Goal: Information Seeking & Learning: Learn about a topic

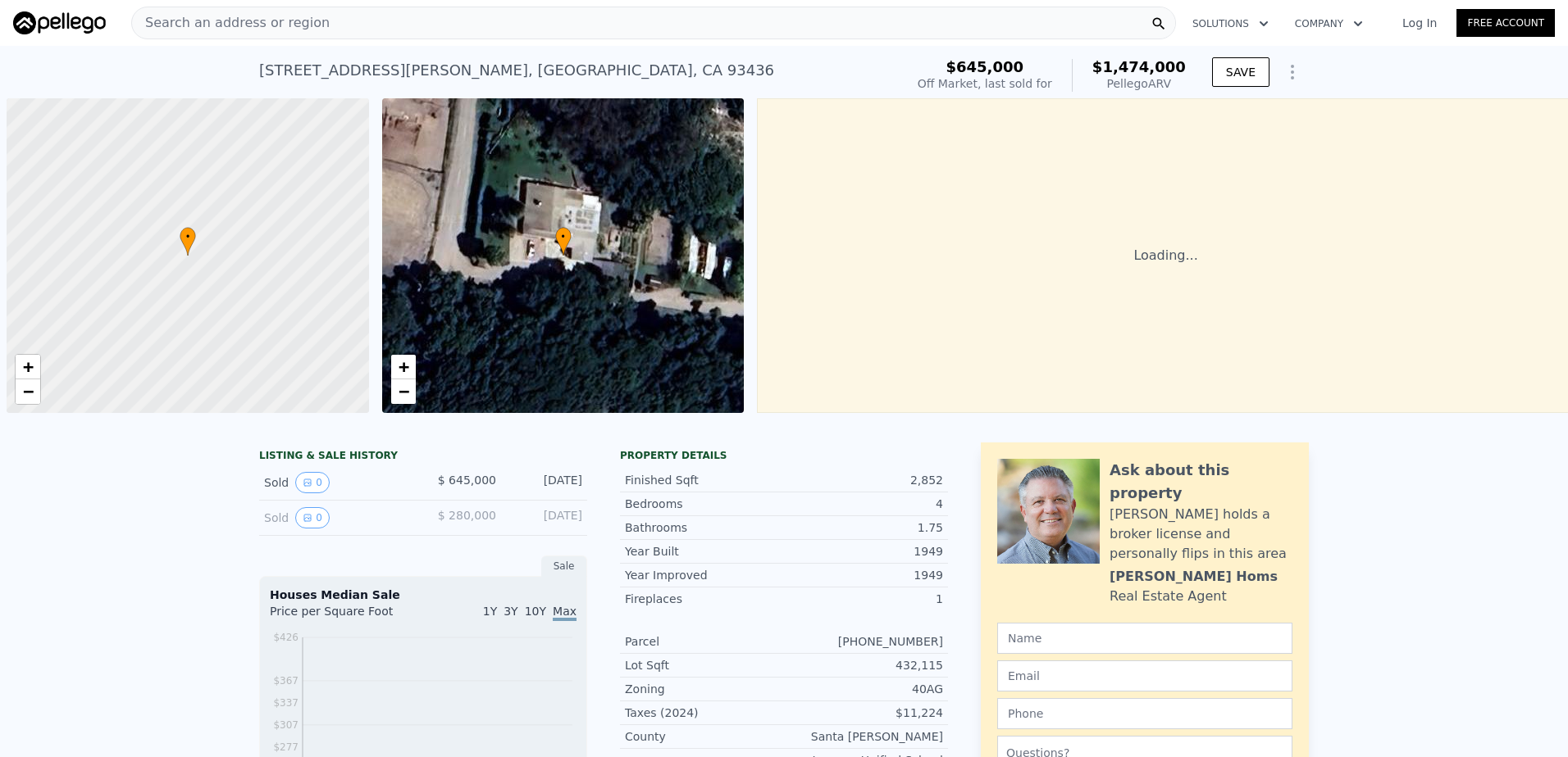
scroll to position [0, 6]
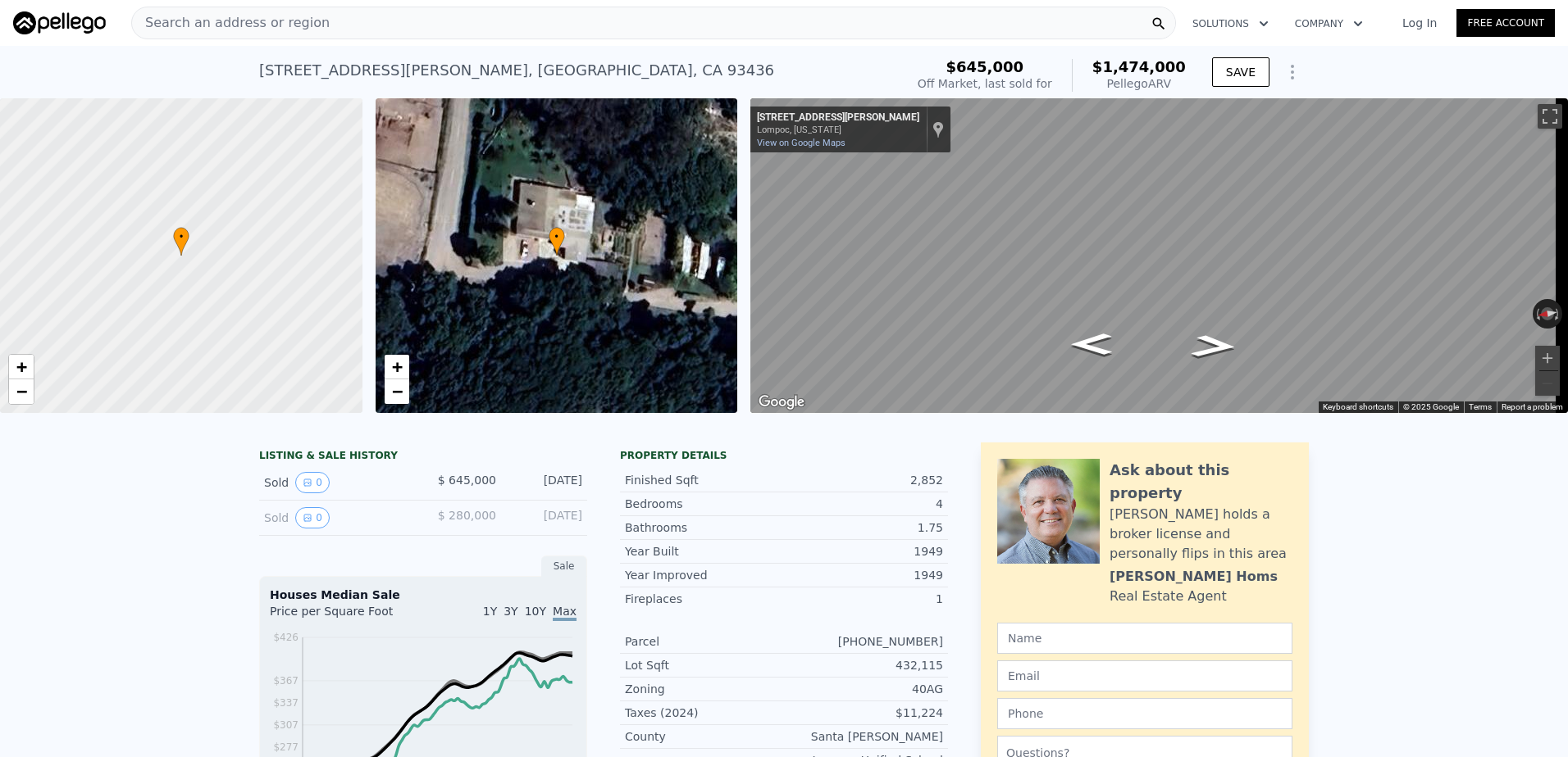
click at [321, 27] on div "Search an address or region" at bounding box center [653, 23] width 1044 height 33
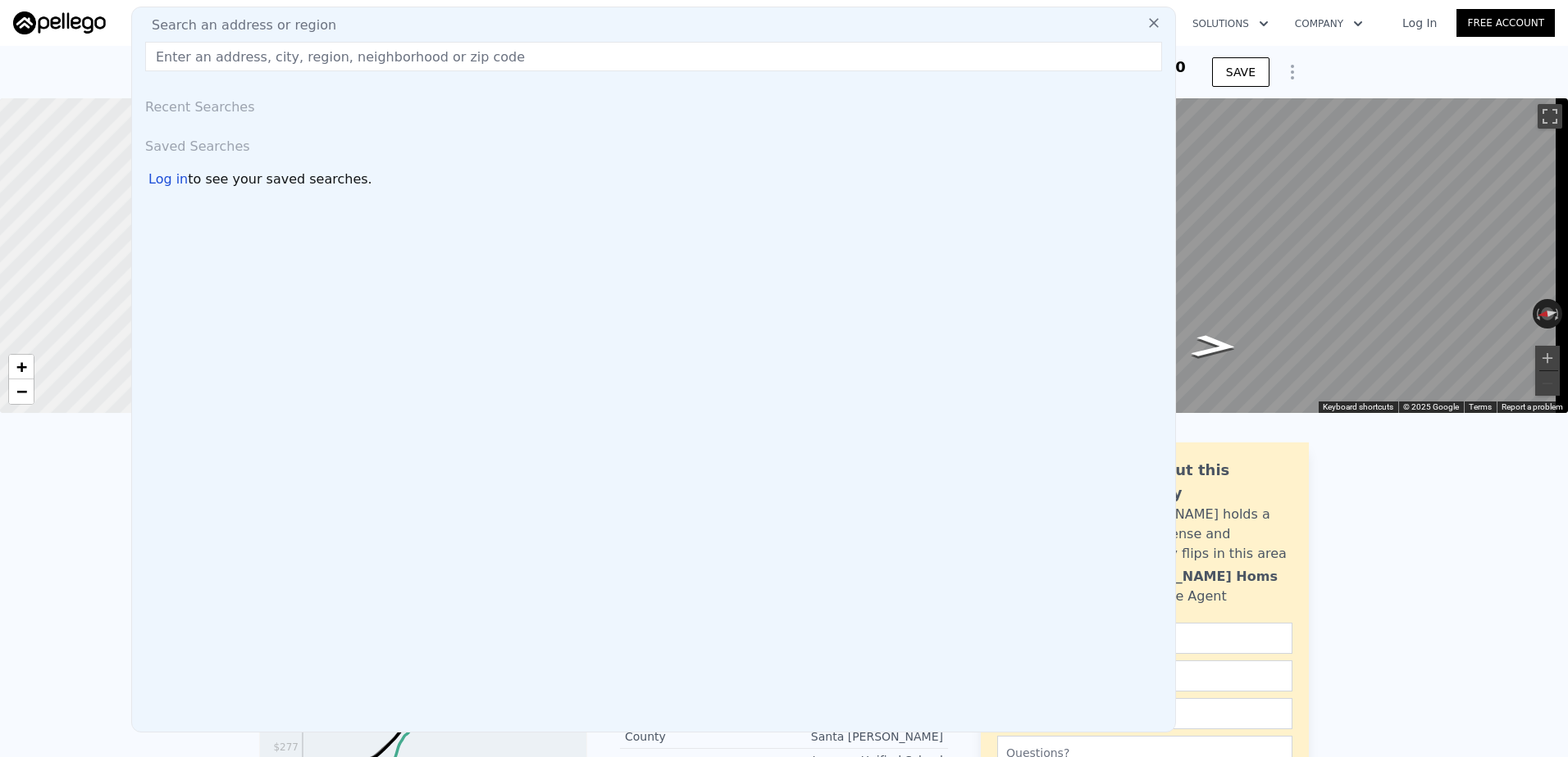
click at [315, 52] on input "text" at bounding box center [653, 57] width 1017 height 29
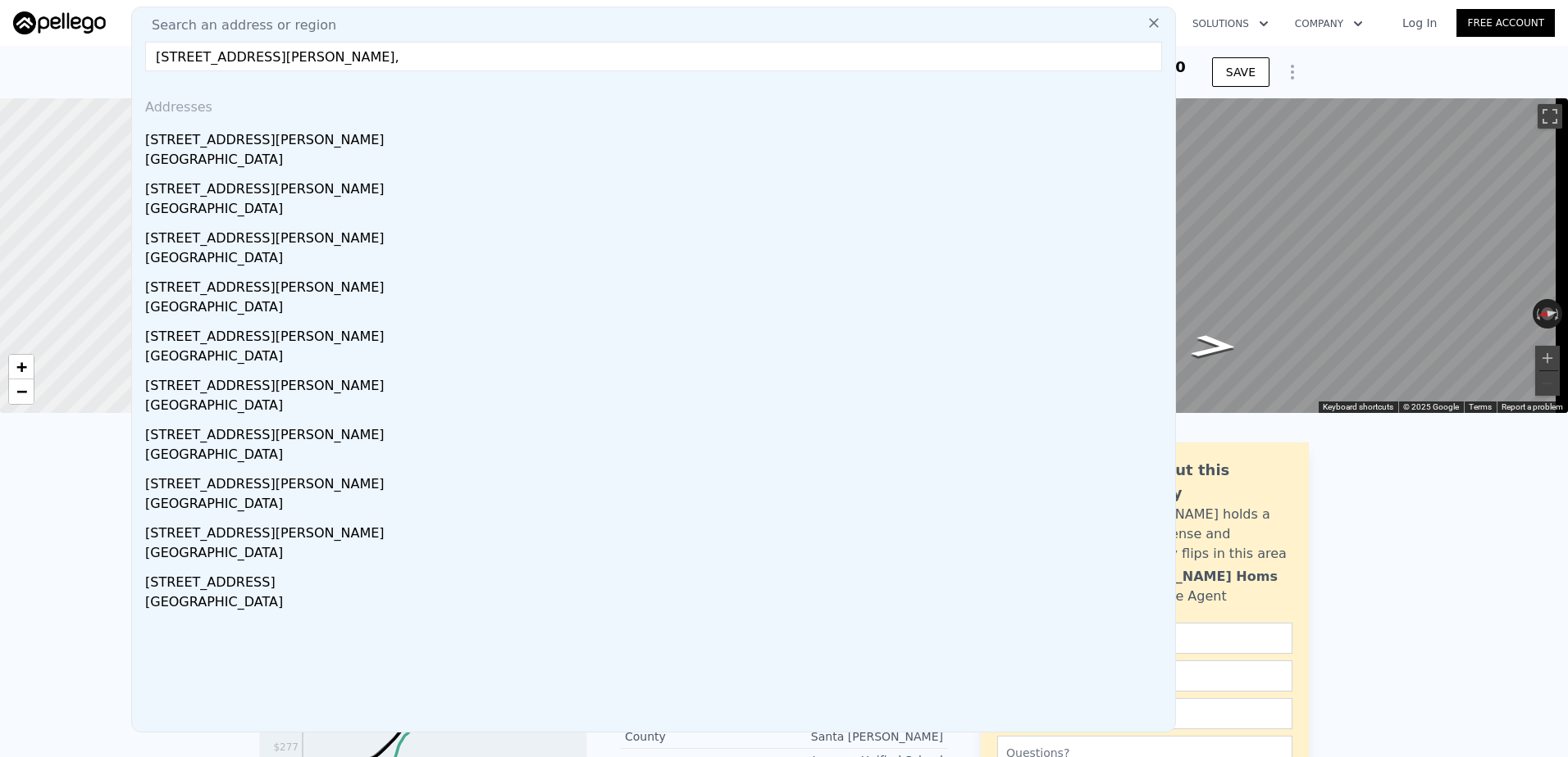
drag, startPoint x: 444, startPoint y: 50, endPoint x: 39, endPoint y: 53, distance: 405.0
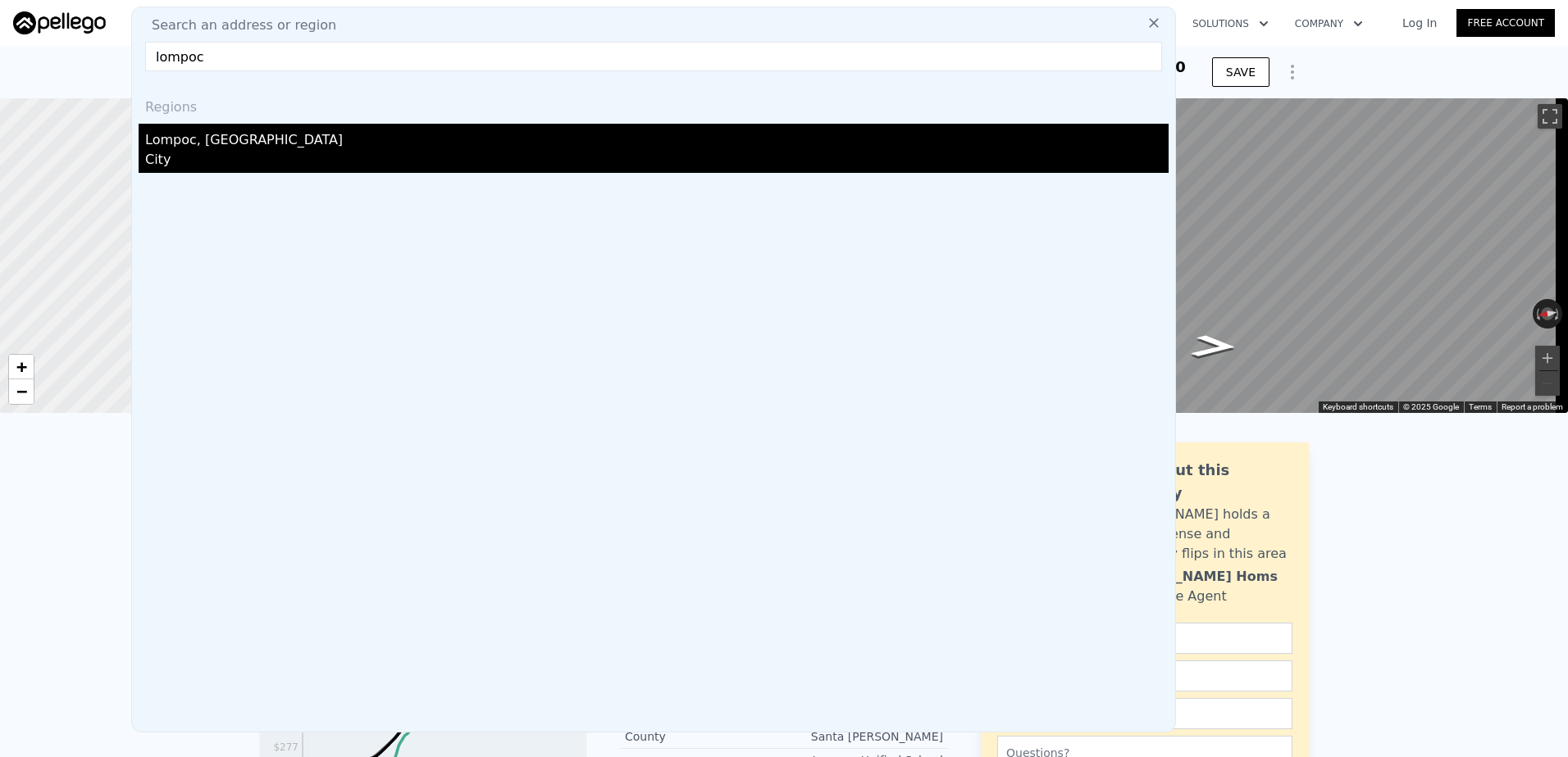
type input "lompoc"
click at [220, 143] on div "Lompoc, [GEOGRAPHIC_DATA]" at bounding box center [657, 137] width 1023 height 27
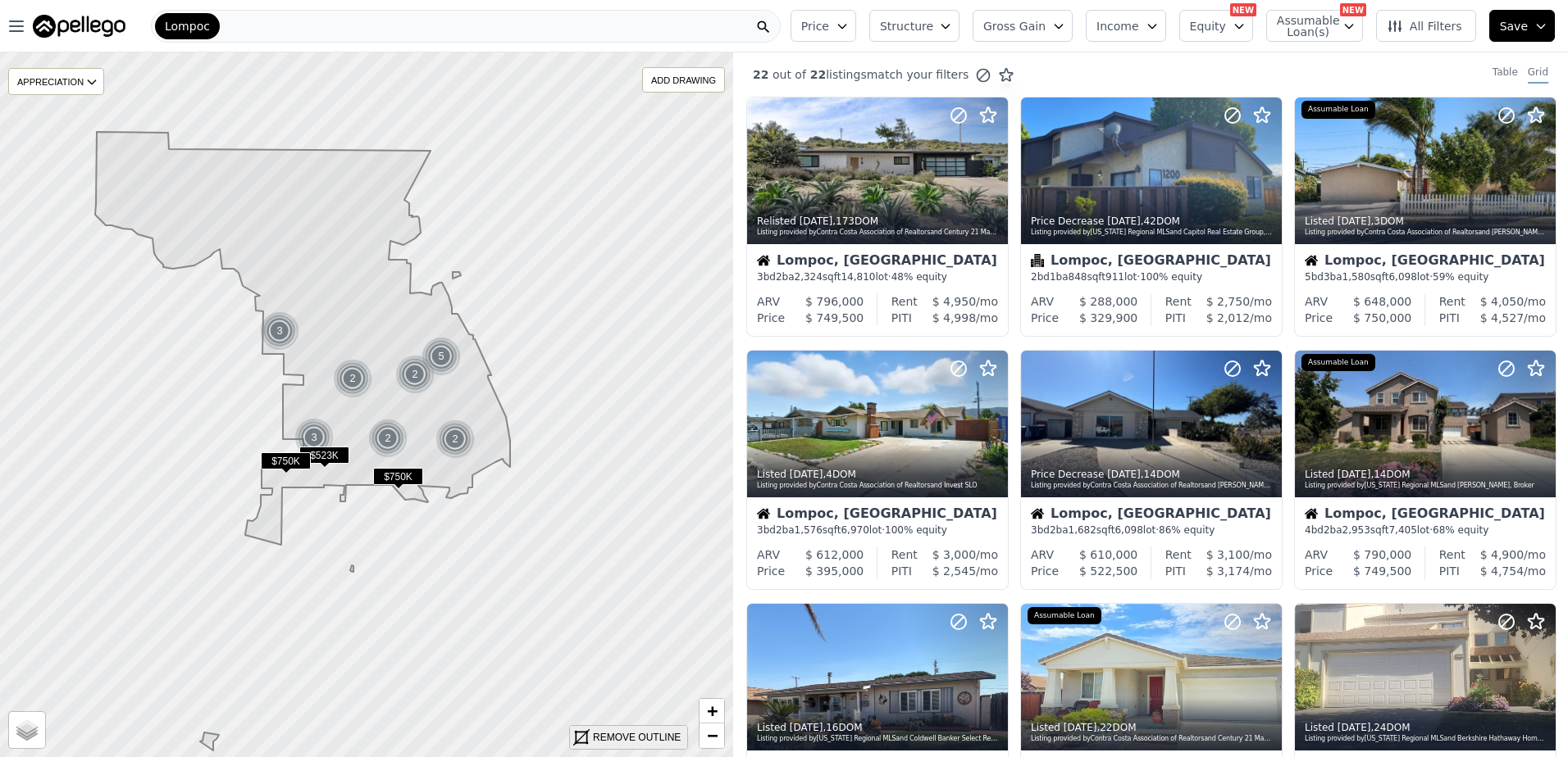
click at [601, 735] on div "REMOVE OUTLINE" at bounding box center [637, 738] width 88 height 15
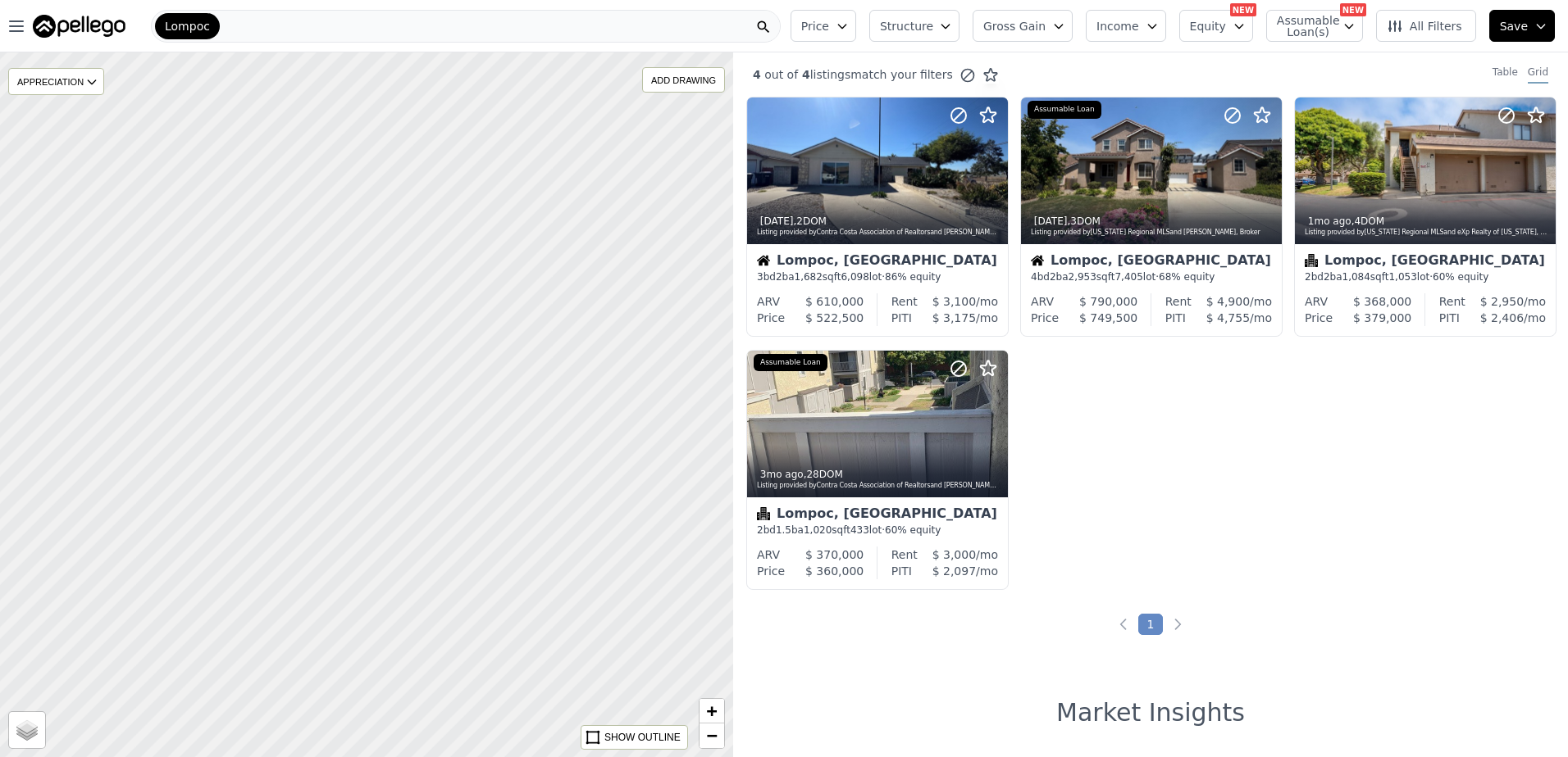
drag, startPoint x: 217, startPoint y: 470, endPoint x: 484, endPoint y: 472, distance: 267.0
click at [484, 472] on div at bounding box center [367, 404] width 880 height 846
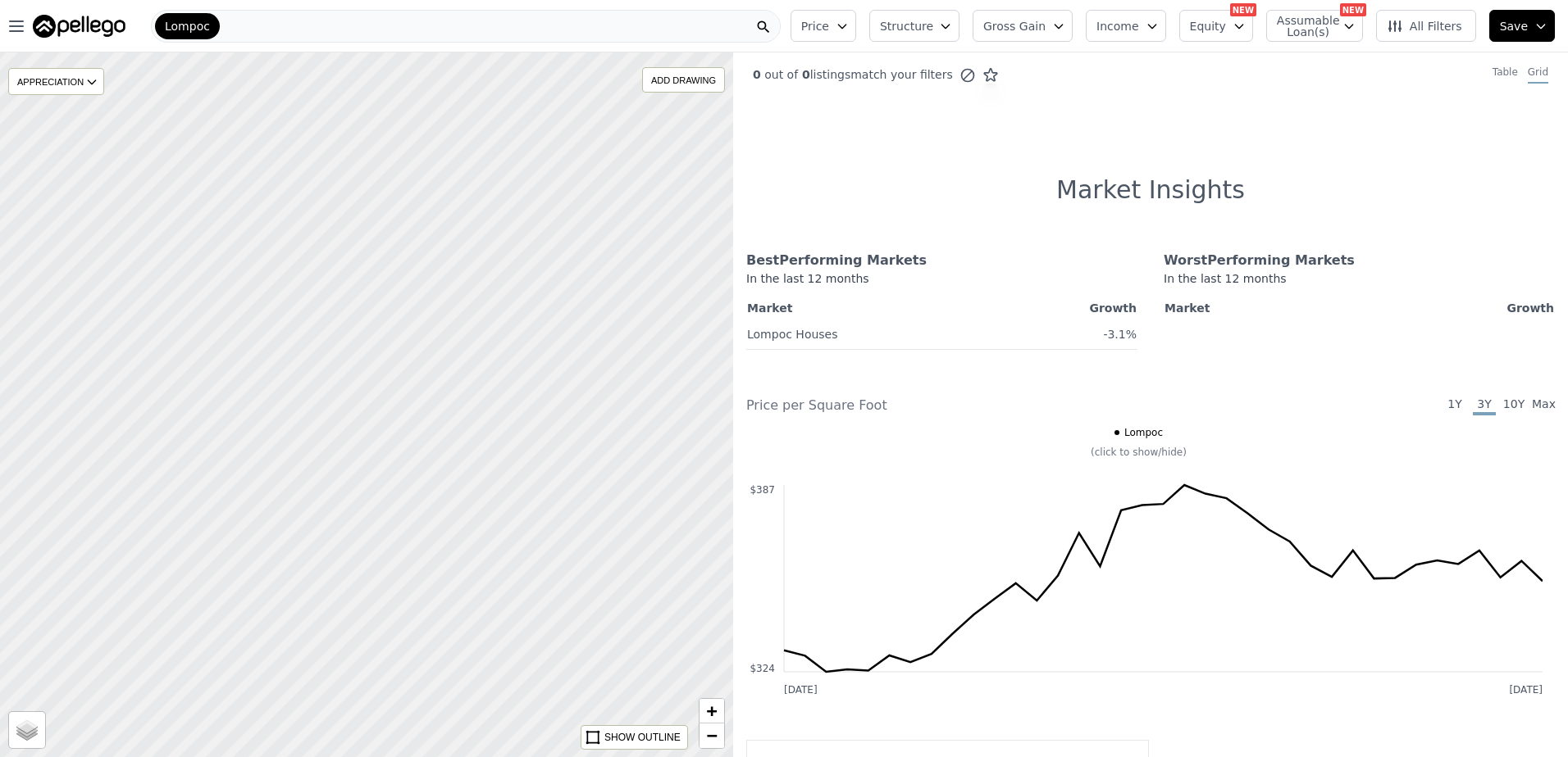
drag, startPoint x: 356, startPoint y: 289, endPoint x: 317, endPoint y: 216, distance: 82.8
click at [317, 216] on div at bounding box center [367, 403] width 880 height 846
drag, startPoint x: 443, startPoint y: 519, endPoint x: 352, endPoint y: 309, distance: 228.9
click at [352, 309] on div at bounding box center [359, 390] width 880 height 846
drag, startPoint x: 425, startPoint y: 512, endPoint x: 470, endPoint y: 560, distance: 65.8
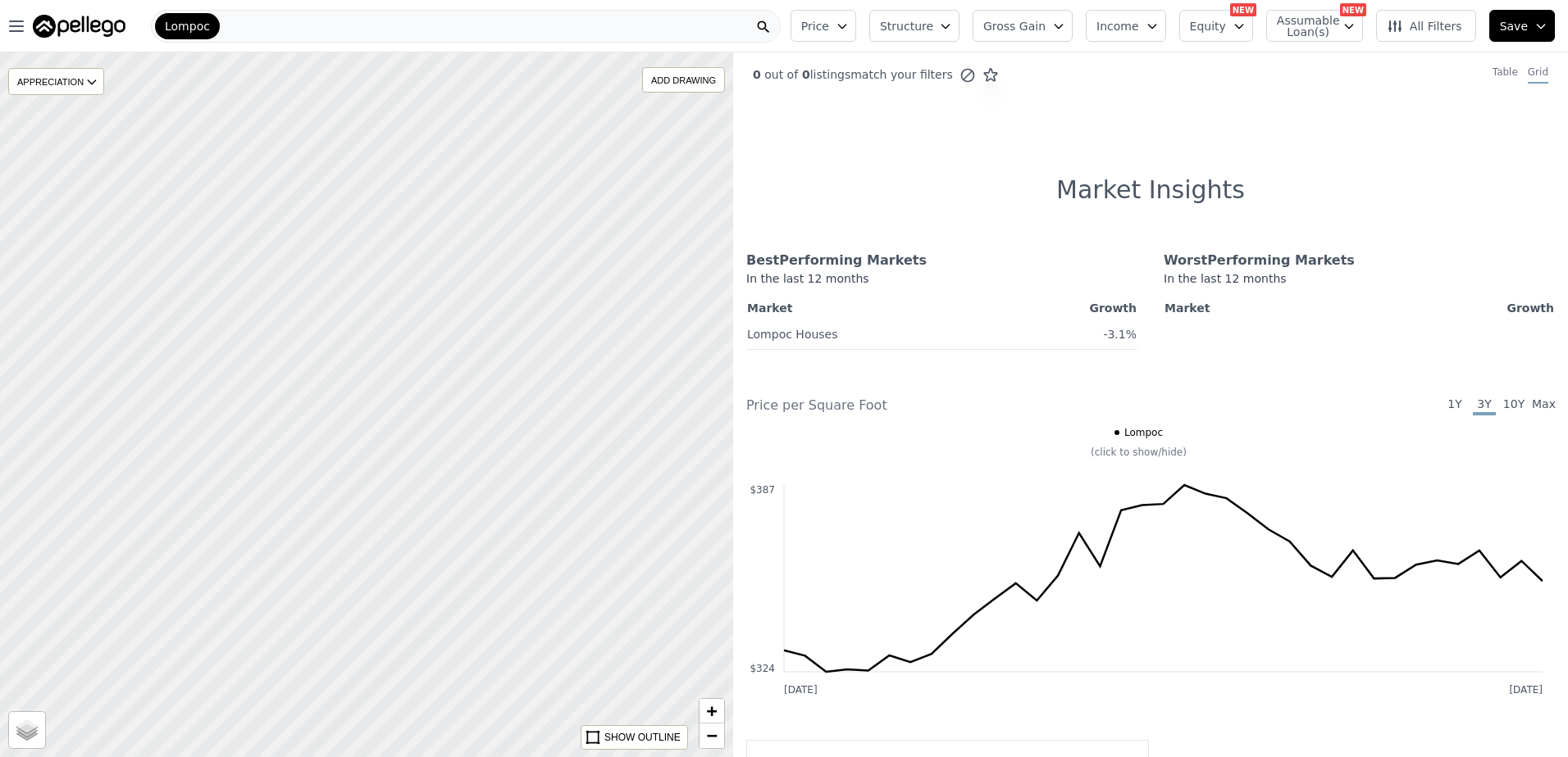
click at [471, 560] on div at bounding box center [370, 411] width 880 height 846
click at [37, 741] on label "Satellite" at bounding box center [39, 735] width 50 height 16
click at [28, 741] on input "Satellite" at bounding box center [20, 738] width 13 height 13
radio input "true"
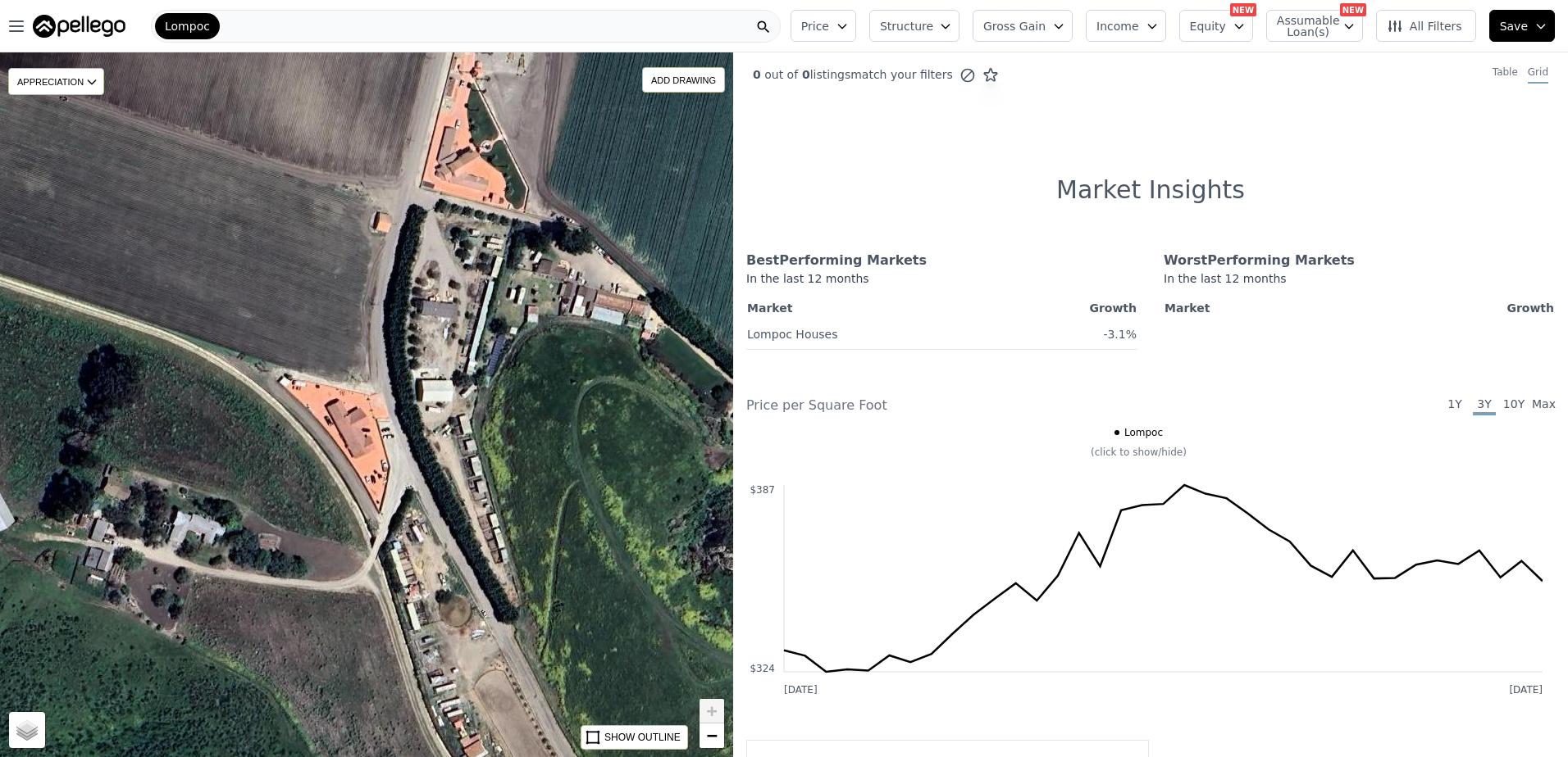
click at [350, 430] on div "APPRECIATION None 3M 1Y 3Y ADD DRAWING REMOVE ALL DRAWINGS Street Satellite SHO…" at bounding box center [367, 404] width 734 height 705
click at [348, 432] on div "APPRECIATION None 3M 1Y 3Y ADD DRAWING REMOVE ALL DRAWINGS Street Satellite SHO…" at bounding box center [367, 404] width 734 height 705
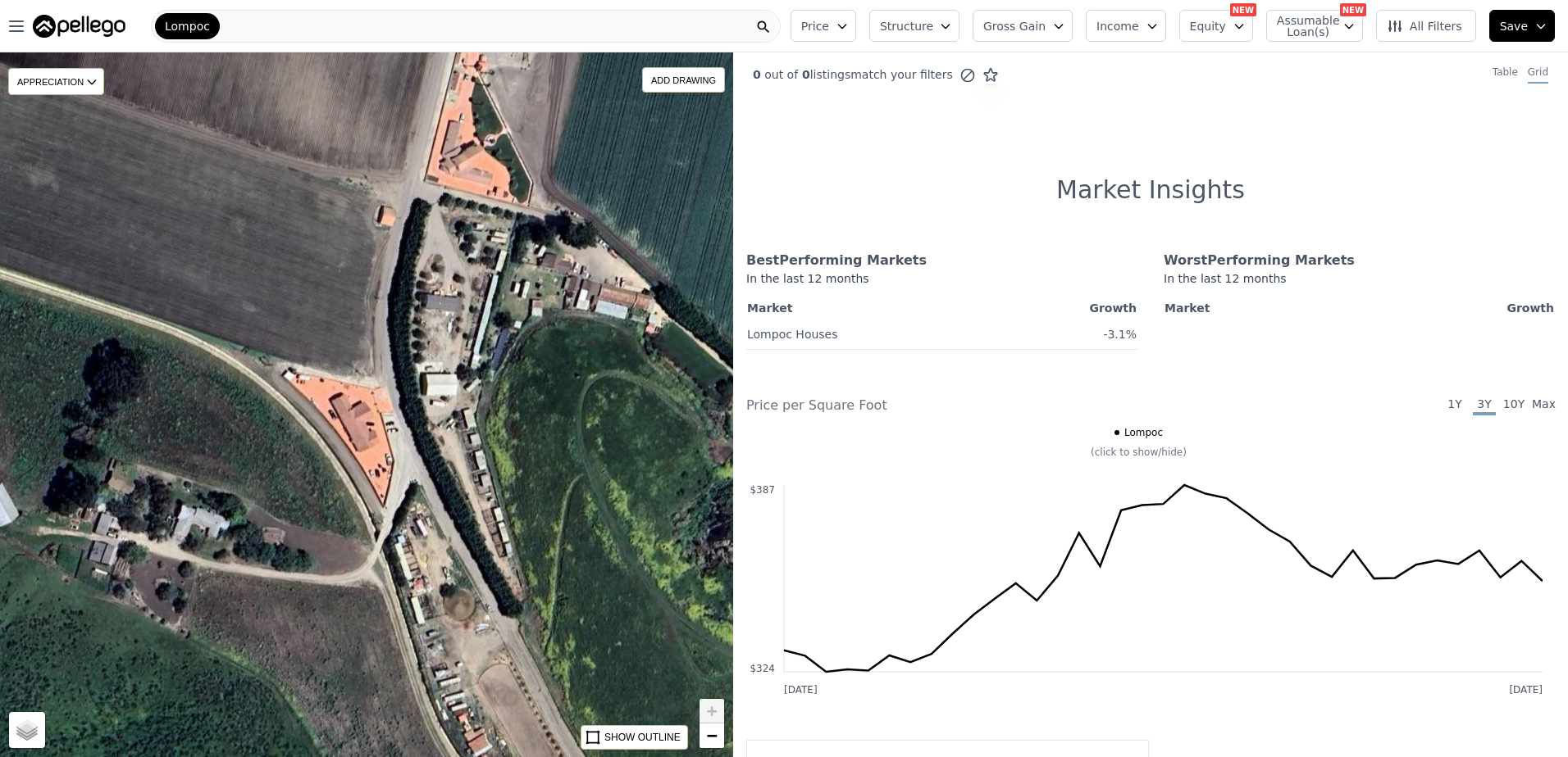
click at [348, 432] on div "APPRECIATION None 3M 1Y 3Y ADD DRAWING REMOVE ALL DRAWINGS Street Satellite SHO…" at bounding box center [367, 404] width 734 height 705
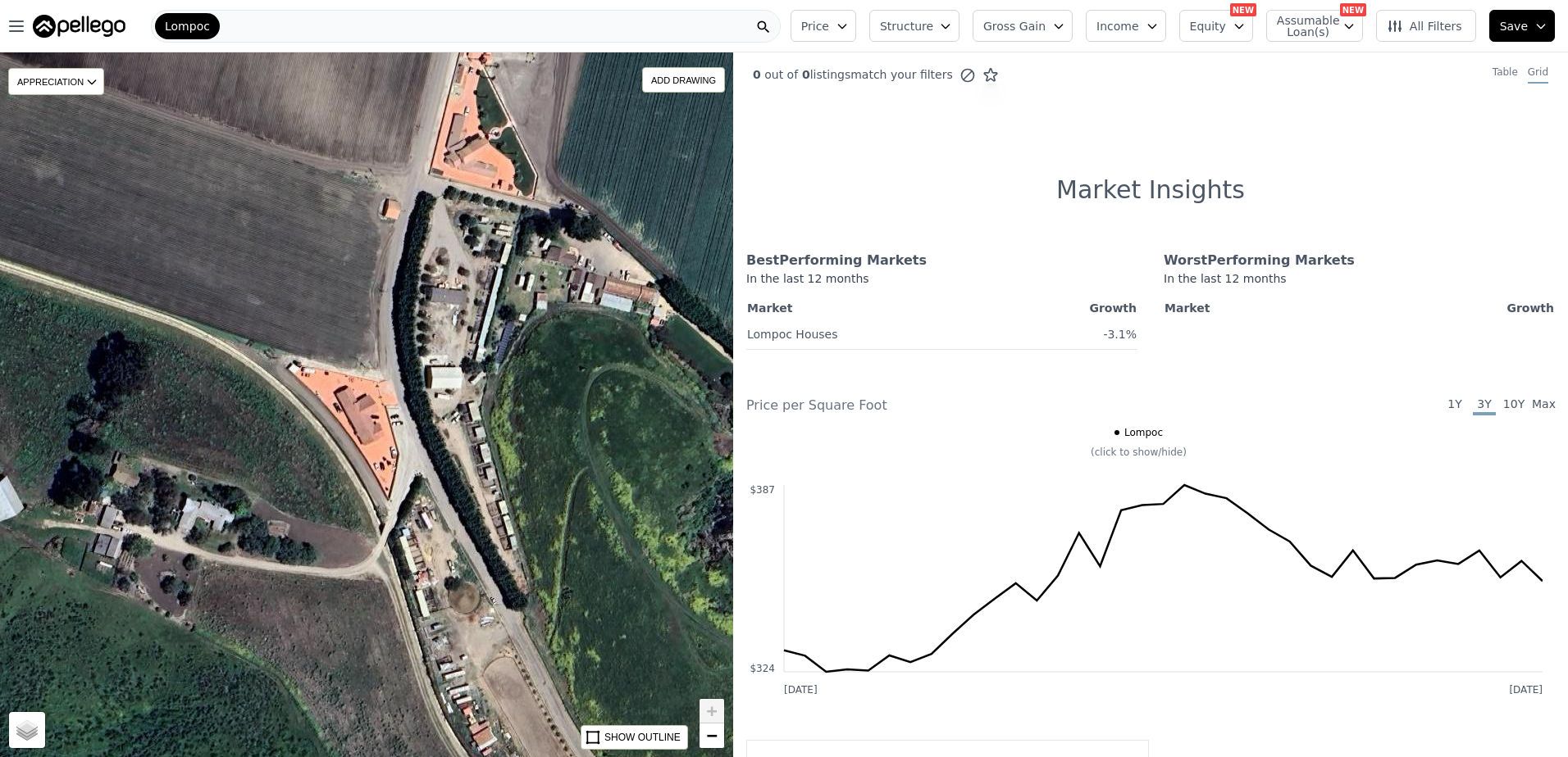
click at [362, 420] on div "APPRECIATION None 3M 1Y 3Y ADD DRAWING REMOVE ALL DRAWINGS Street Satellite SHO…" at bounding box center [367, 404] width 734 height 705
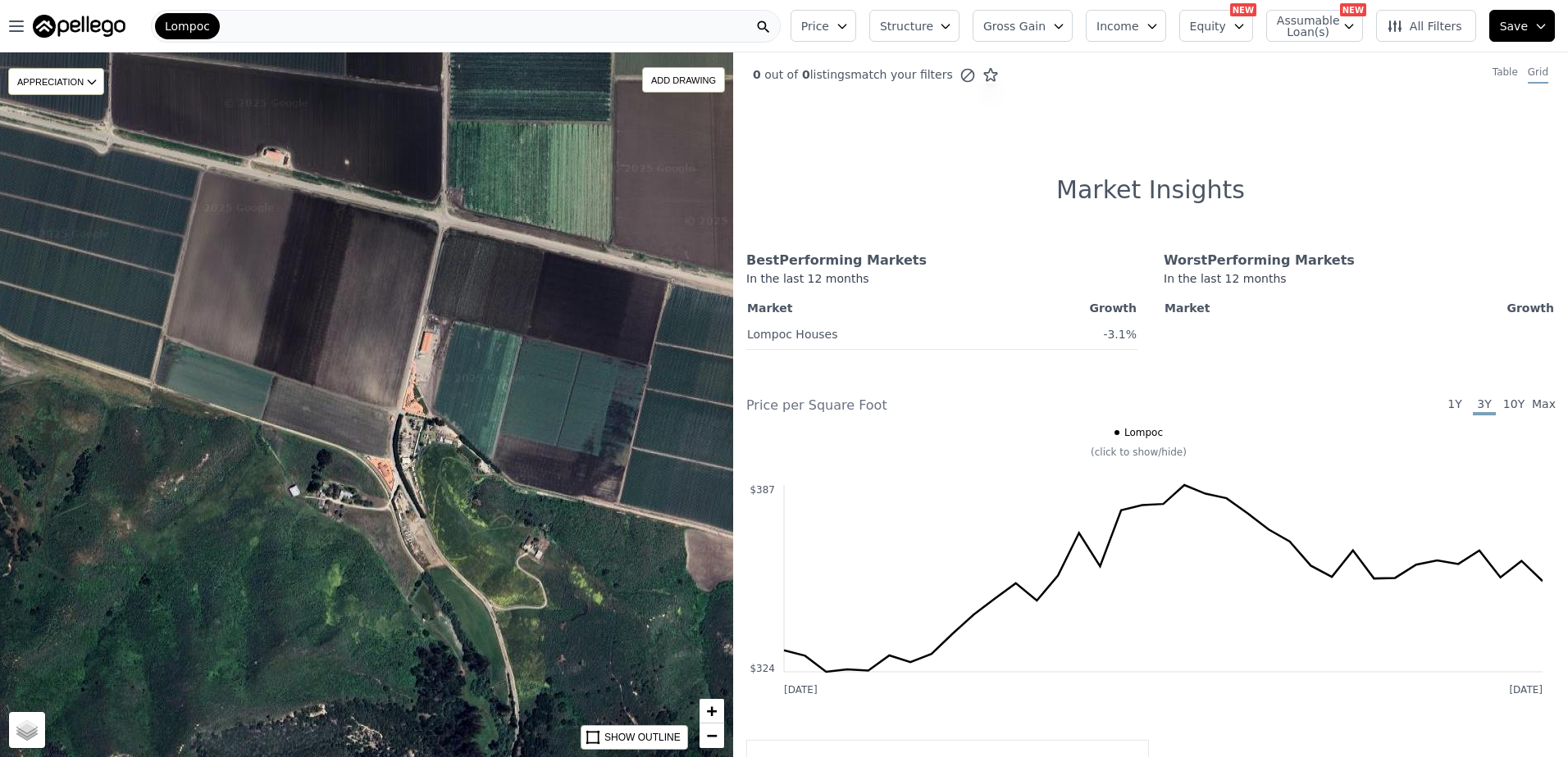
drag, startPoint x: 451, startPoint y: 517, endPoint x: 322, endPoint y: 508, distance: 129.3
click at [322, 508] on div "APPRECIATION None 3M 1Y 3Y ADD DRAWING REMOVE ALL DRAWINGS Street Satellite SHO…" at bounding box center [367, 404] width 734 height 705
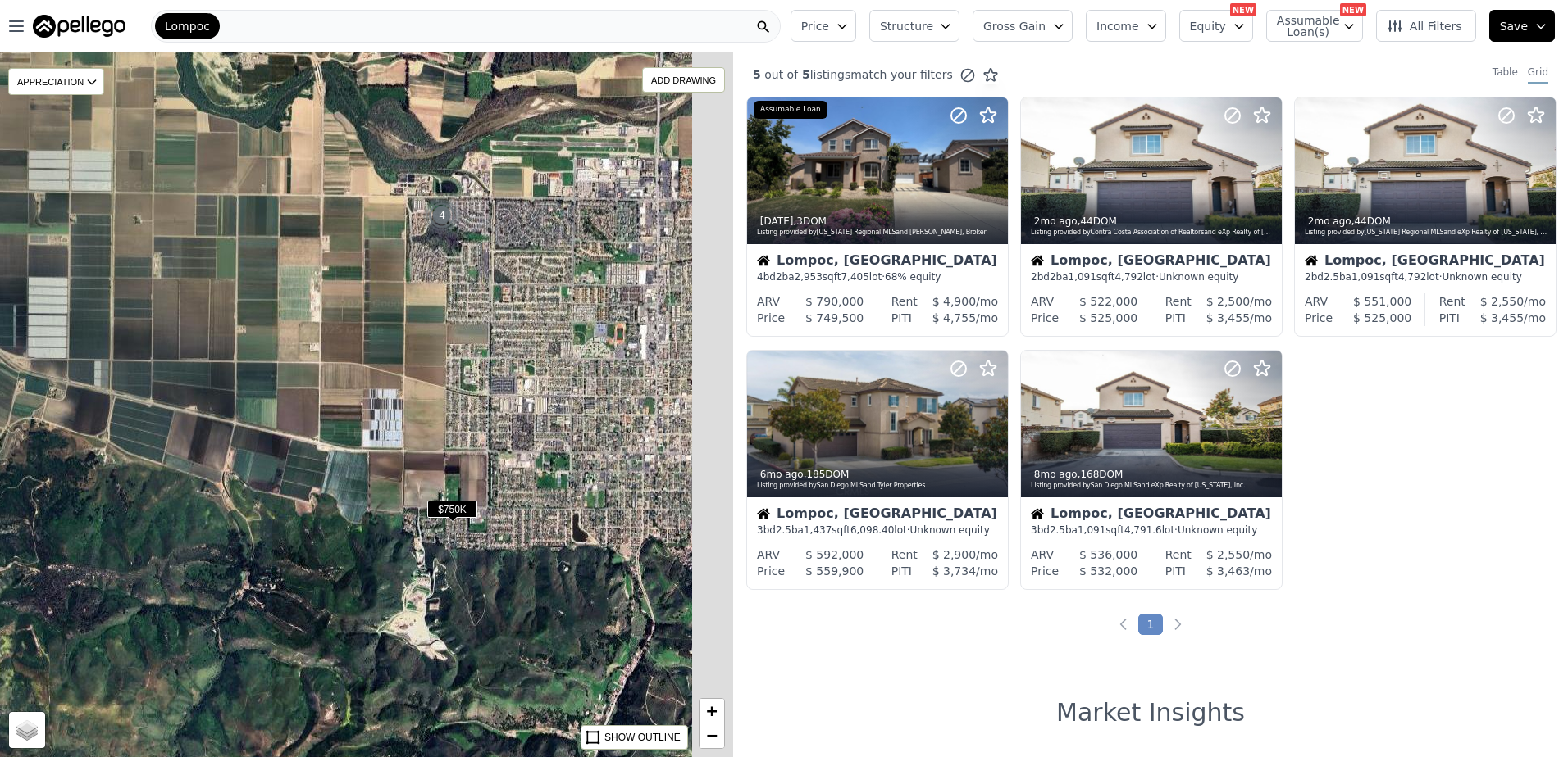
drag, startPoint x: 617, startPoint y: 466, endPoint x: 283, endPoint y: 484, distance: 334.5
click at [283, 484] on div "$750K 4 APPRECIATION None 3M 1Y 3Y ADD DRAWING REMOVE ALL DRAWINGS Street Satel…" at bounding box center [367, 404] width 734 height 705
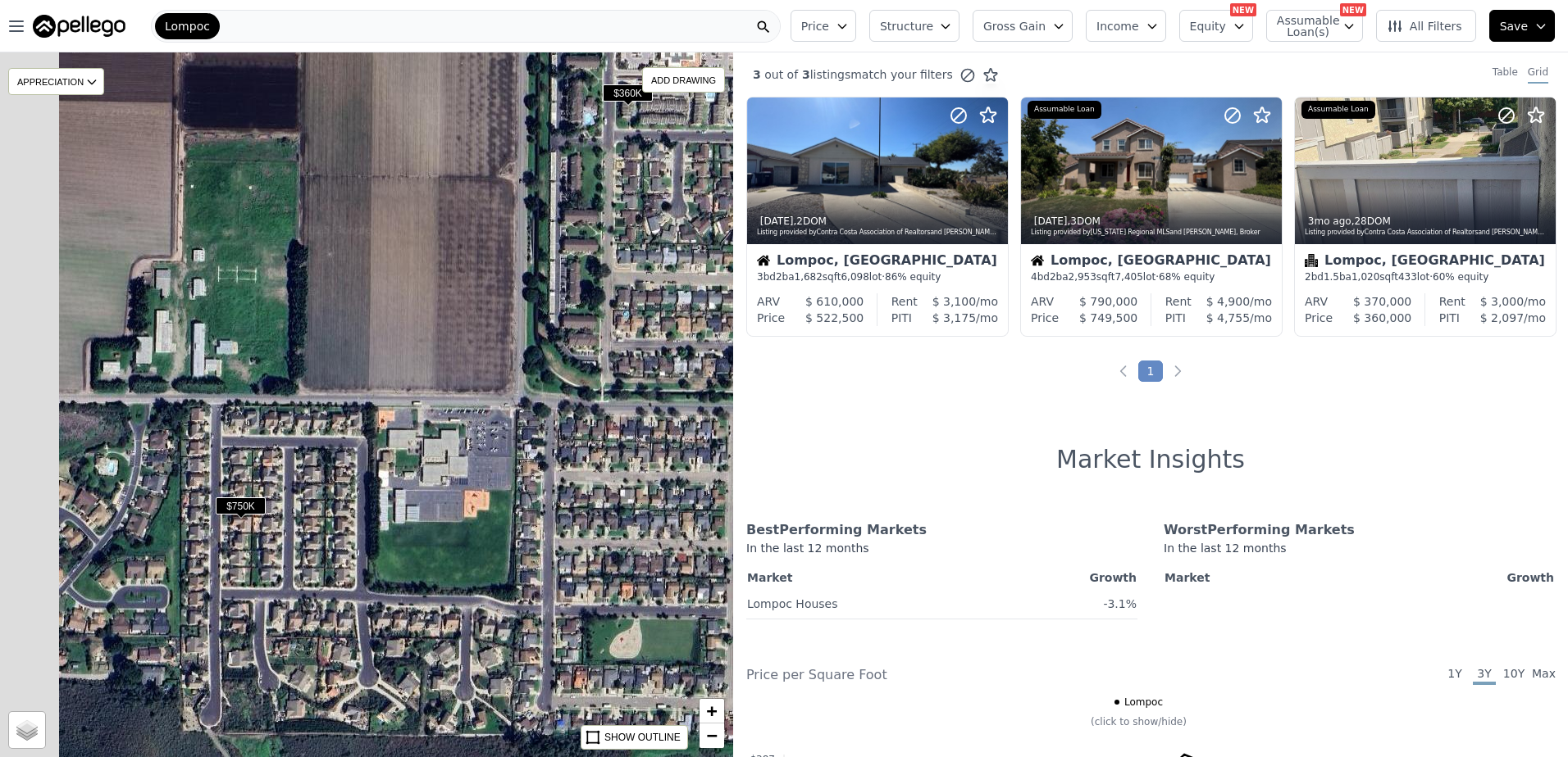
drag, startPoint x: 112, startPoint y: 545, endPoint x: 280, endPoint y: 521, distance: 169.7
click at [280, 521] on div "$750K $360K $523K APPRECIATION None 3M 1Y 3Y ADD DRAWING REMOVE ALL DRAWINGS St…" at bounding box center [367, 404] width 734 height 705
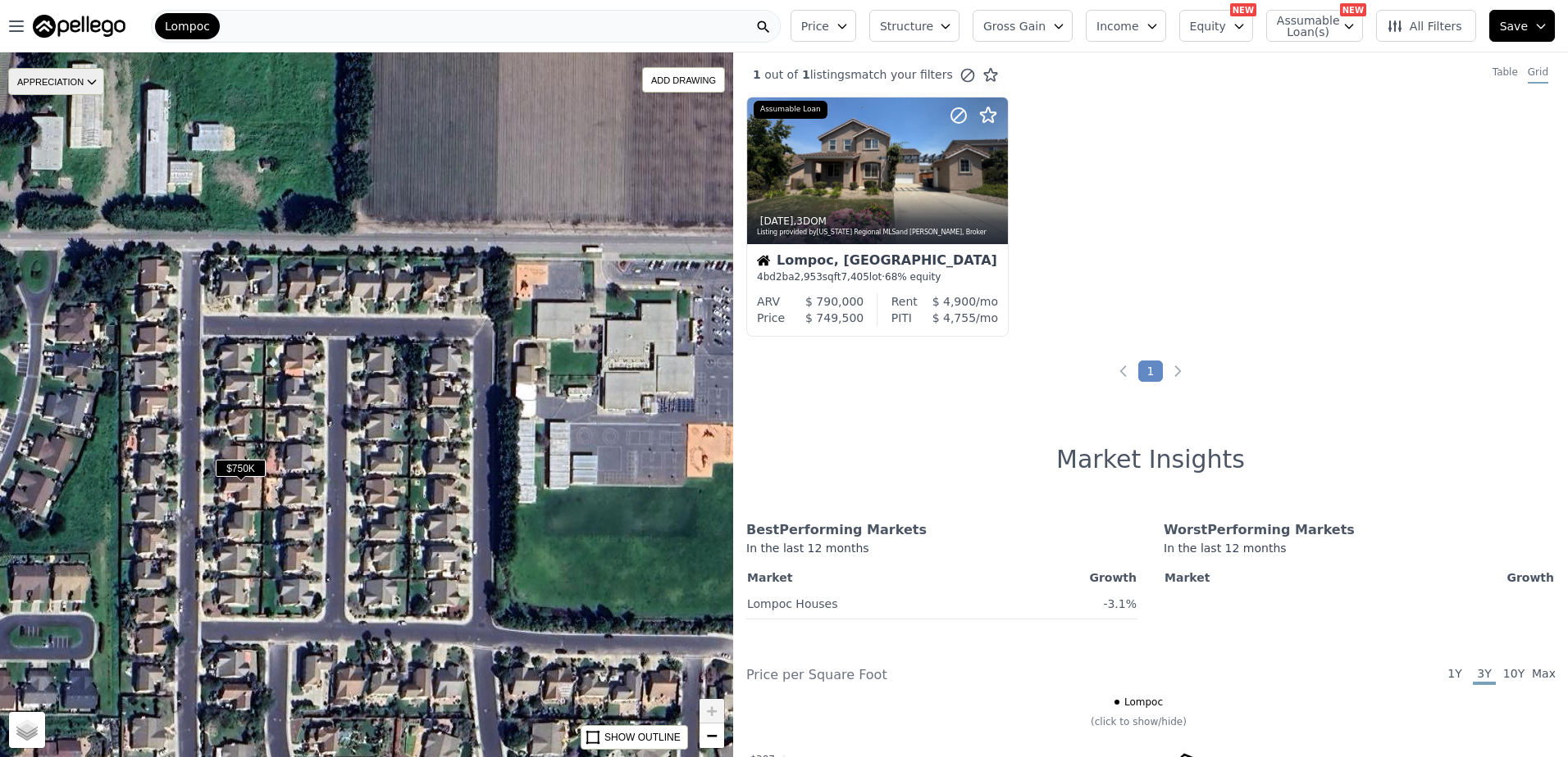
click at [81, 72] on div "APPRECIATION" at bounding box center [56, 82] width 96 height 27
click at [238, 532] on div "$750K APPRECIATION None 3M 1Y 3Y ADD DRAWING REMOVE ALL DRAWINGS Street Satelli…" at bounding box center [367, 404] width 734 height 705
click at [237, 526] on div "$750K APPRECIATION None 3M 1Y 3Y ADD DRAWING REMOVE ALL DRAWINGS Street Satelli…" at bounding box center [367, 404] width 734 height 705
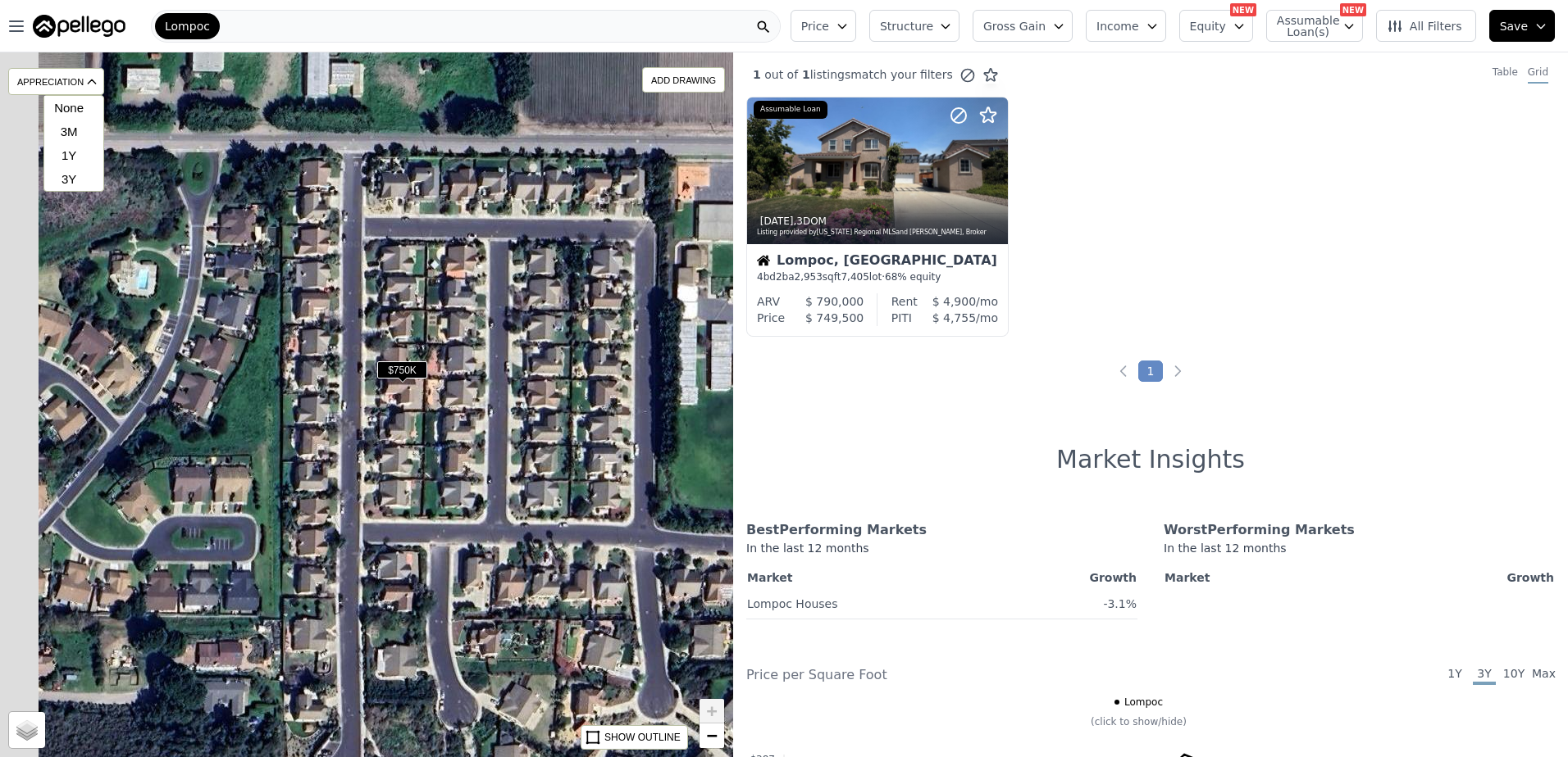
drag, startPoint x: 245, startPoint y: 547, endPoint x: 406, endPoint y: 431, distance: 198.4
click at [406, 431] on div "$750K APPRECIATION None 3M 1Y 3Y ADD DRAWING REMOVE ALL DRAWINGS Street Satelli…" at bounding box center [367, 404] width 734 height 705
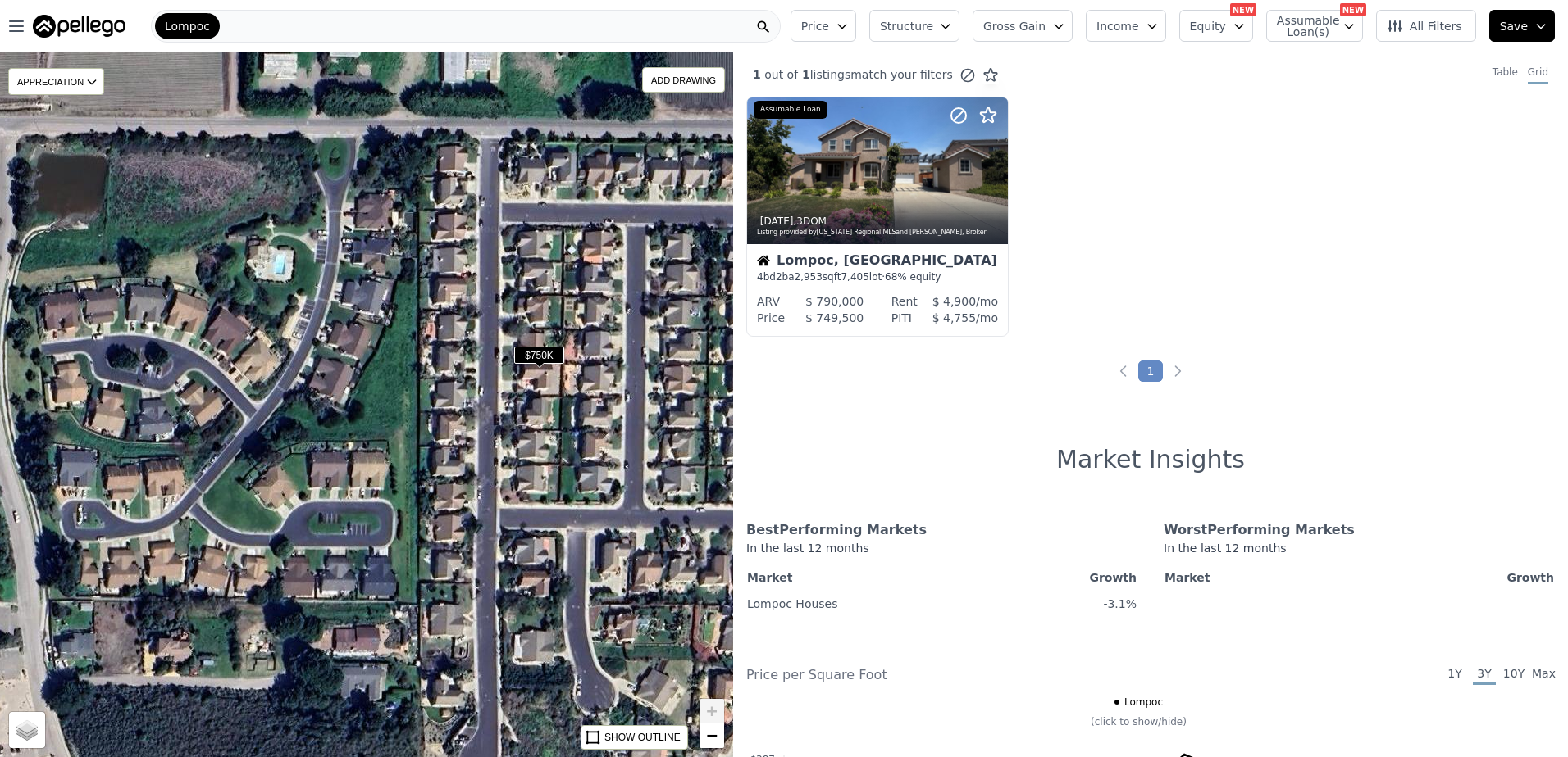
drag, startPoint x: 130, startPoint y: 477, endPoint x: 346, endPoint y: 476, distance: 216.0
click at [386, 476] on div "$750K APPRECIATION None 3M 1Y 3Y ADD DRAWING REMOVE ALL DRAWINGS Street Satelli…" at bounding box center [367, 404] width 734 height 705
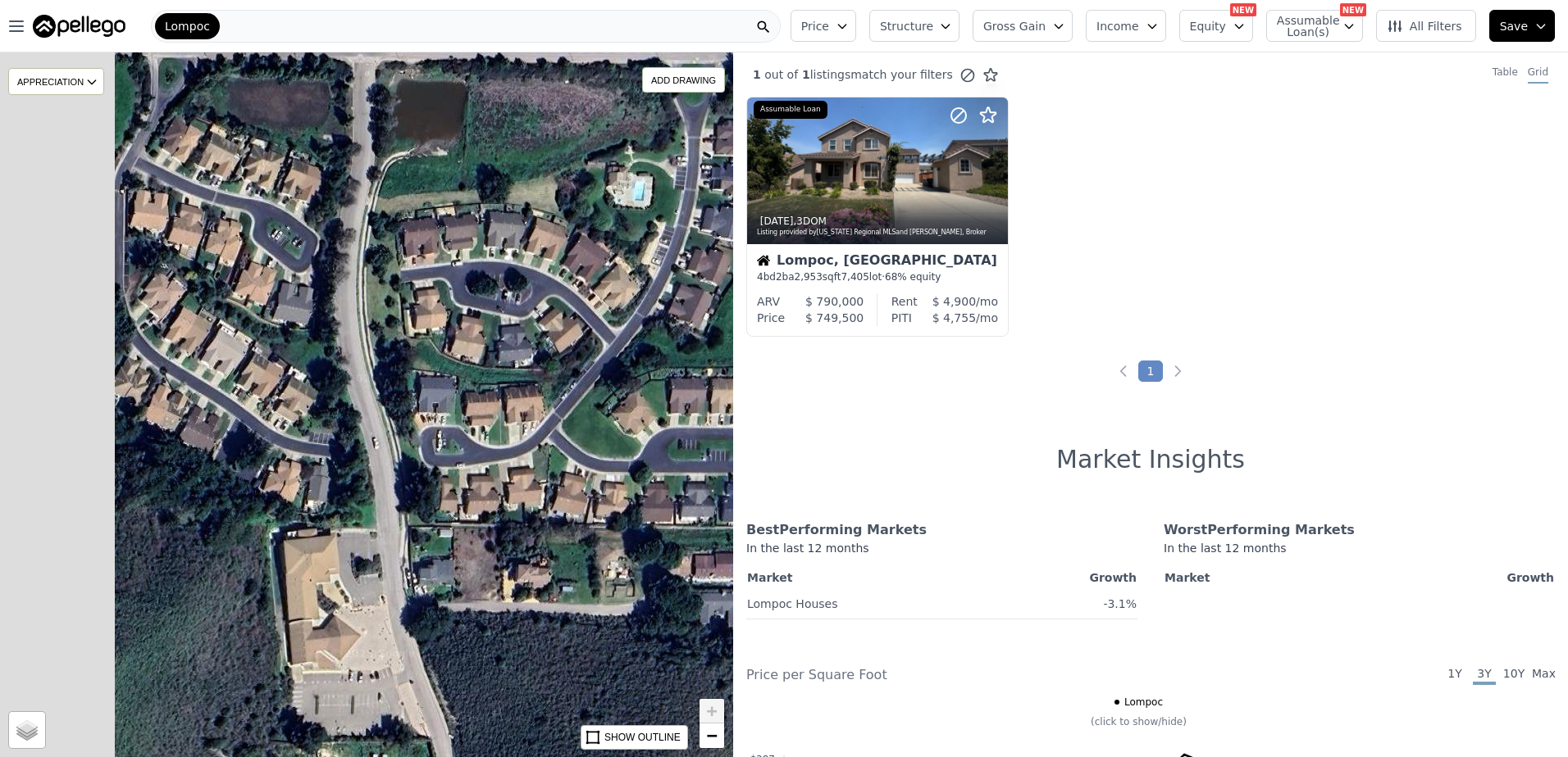
drag, startPoint x: 184, startPoint y: 476, endPoint x: 409, endPoint y: 398, distance: 238.1
click at [408, 399] on div "$750K APPRECIATION None 3M 1Y 3Y ADD DRAWING REMOVE ALL DRAWINGS Street Satelli…" at bounding box center [367, 404] width 734 height 705
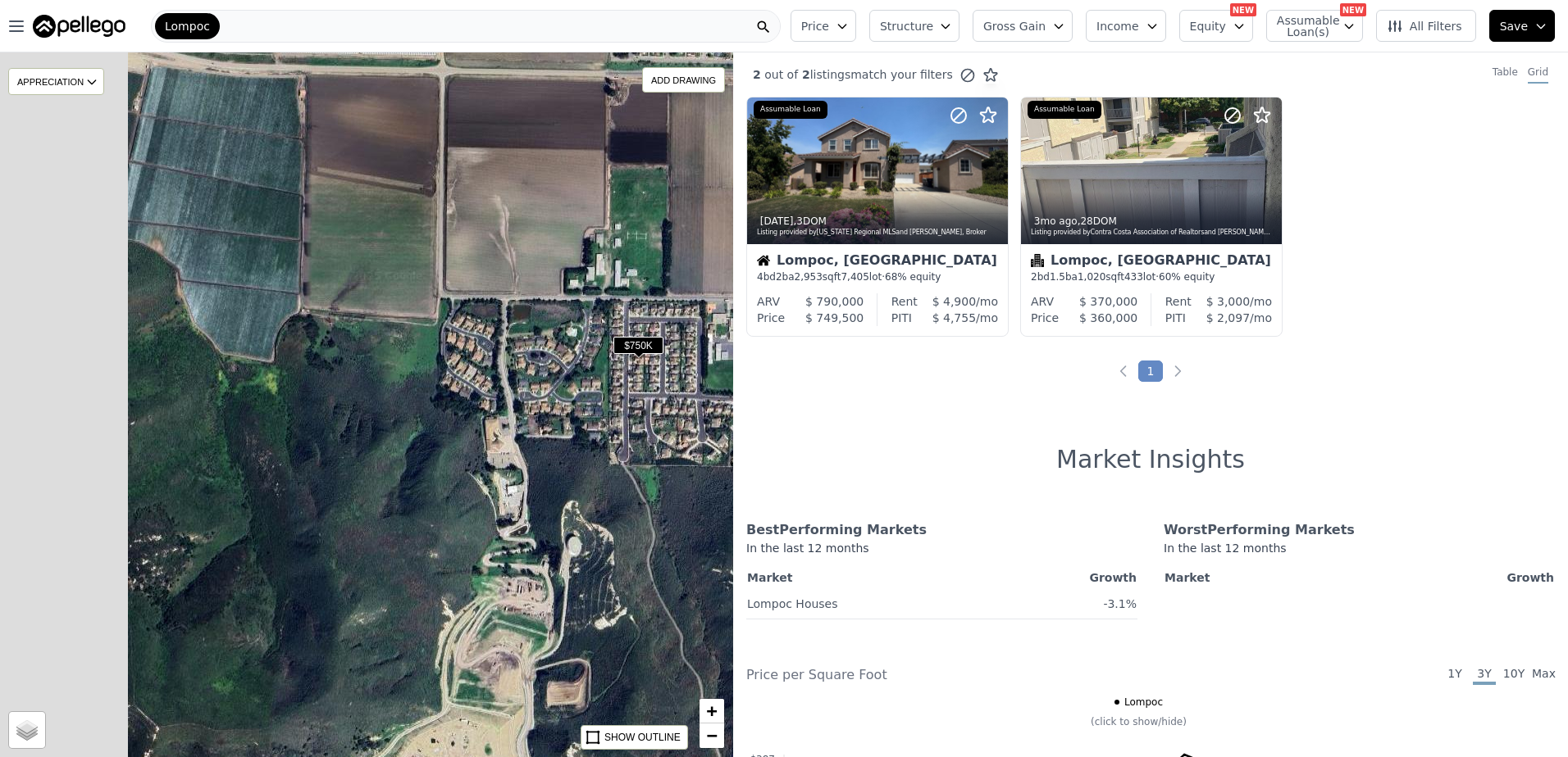
drag, startPoint x: 377, startPoint y: 396, endPoint x: 538, endPoint y: 367, distance: 163.6
click at [538, 367] on div "$360K $750K APPRECIATION None 3M 1Y 3Y ADD DRAWING REMOVE ALL DRAWINGS Street S…" at bounding box center [367, 404] width 734 height 705
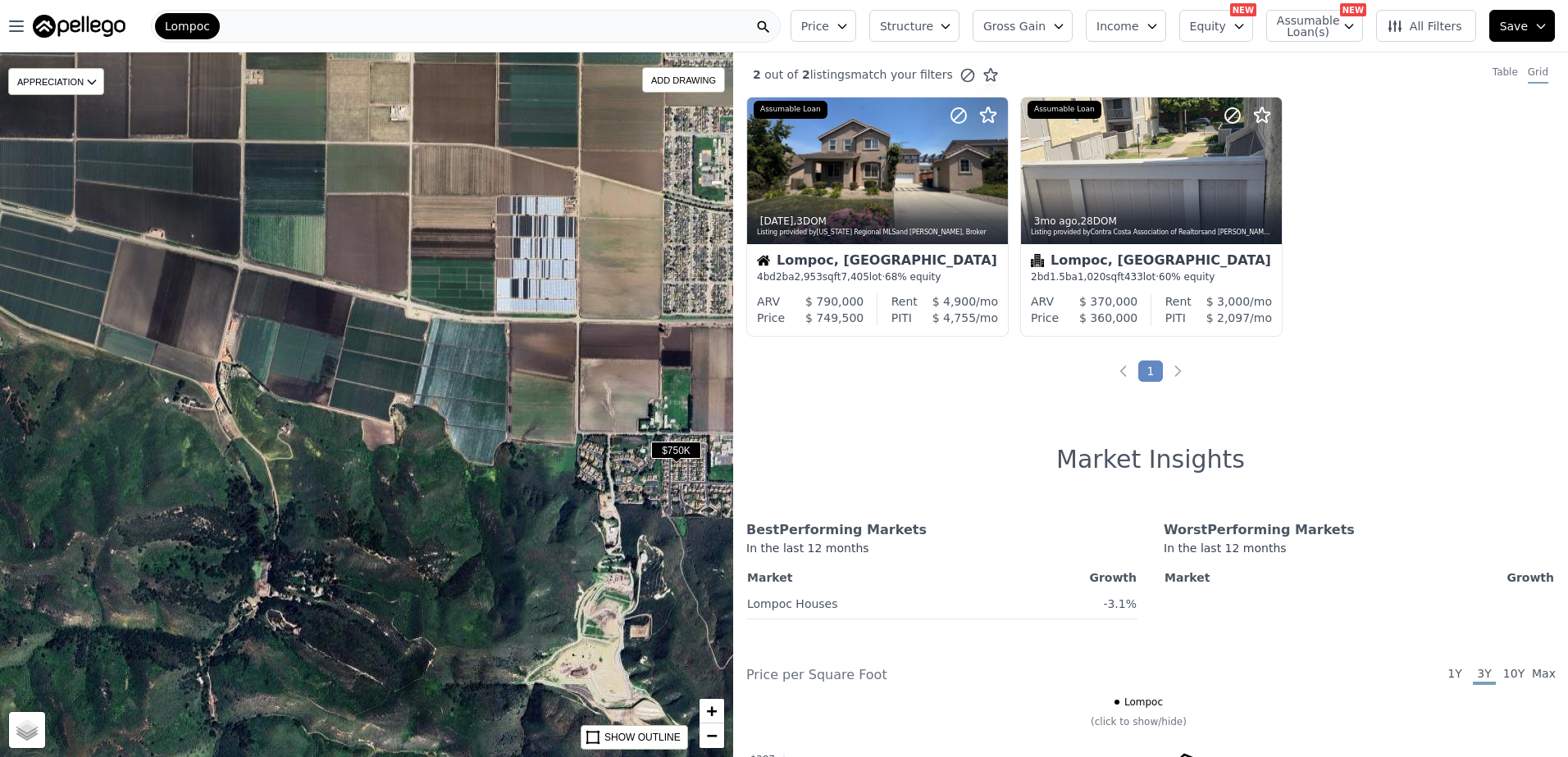
drag, startPoint x: 299, startPoint y: 474, endPoint x: 370, endPoint y: 573, distance: 121.8
click at [370, 573] on div "$360K $750K APPRECIATION None 3M 1Y 3Y ADD DRAWING REMOVE ALL DRAWINGS Street S…" at bounding box center [367, 404] width 734 height 705
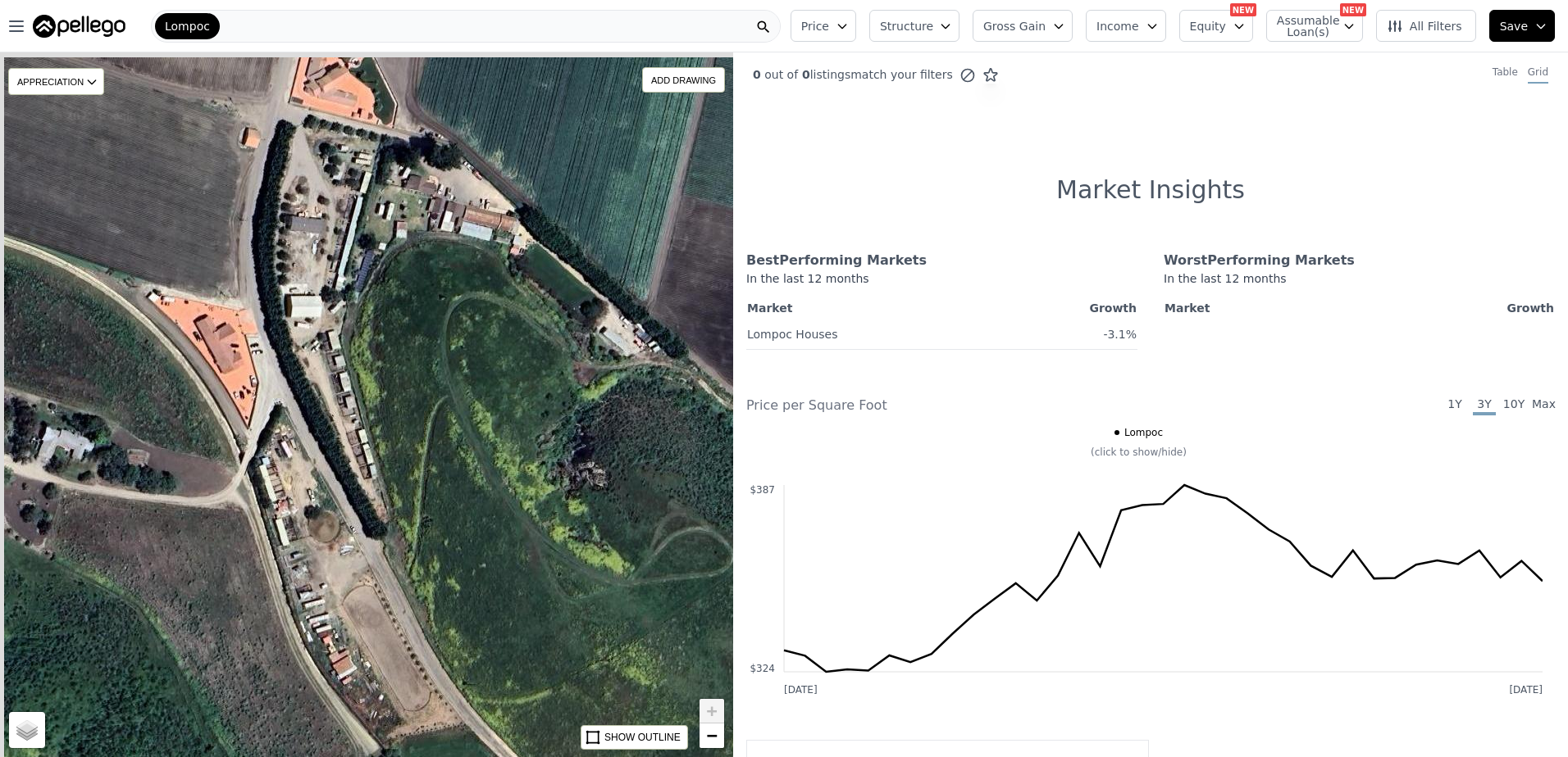
drag, startPoint x: 224, startPoint y: 382, endPoint x: 269, endPoint y: 448, distance: 79.9
click at [269, 448] on div "APPRECIATION None 3M 1Y 3Y ADD DRAWING REMOVE ALL DRAWINGS Street Satellite SHO…" at bounding box center [367, 404] width 734 height 705
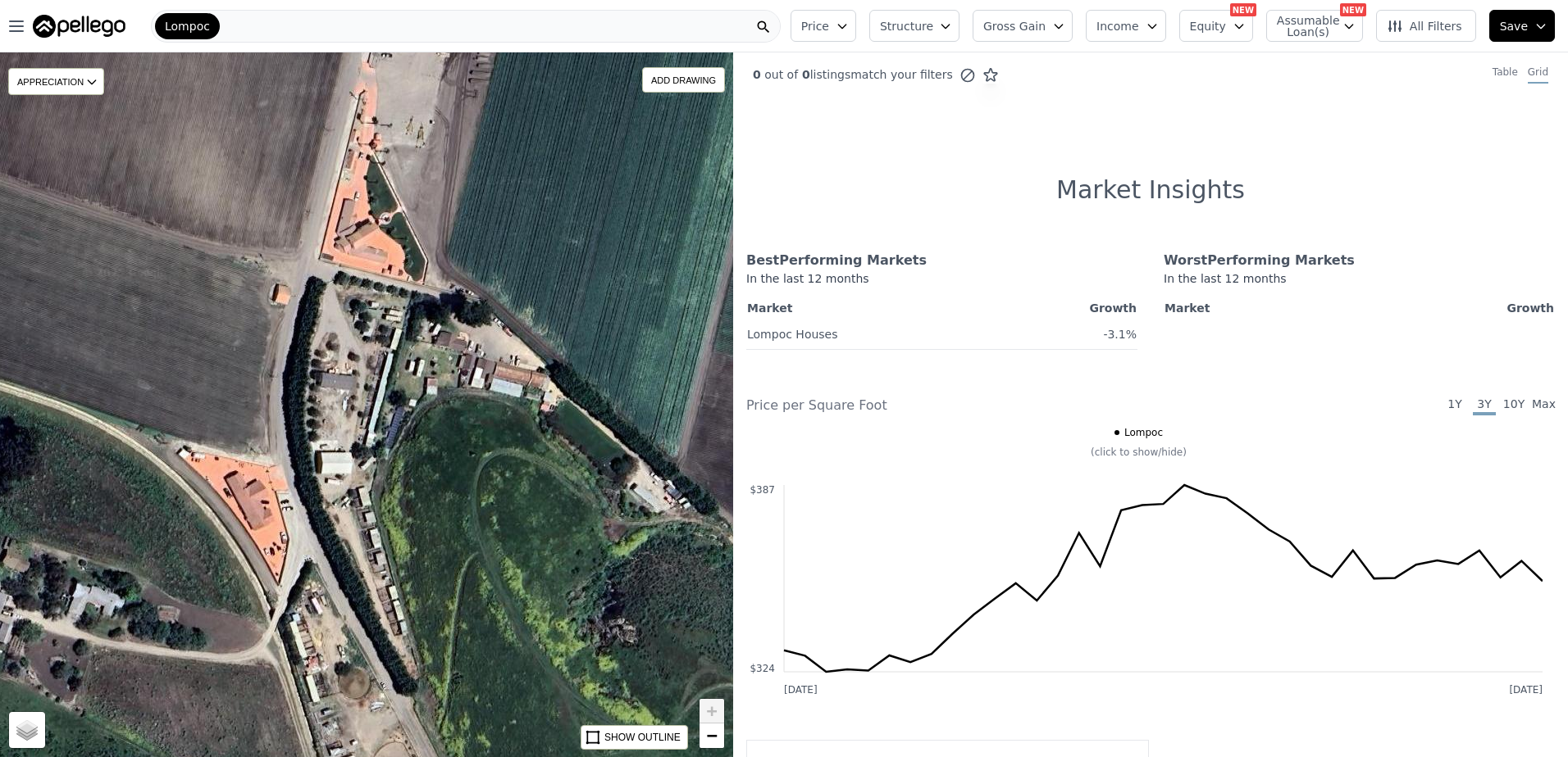
drag, startPoint x: 344, startPoint y: 265, endPoint x: 345, endPoint y: 286, distance: 21.0
click at [345, 286] on div "APPRECIATION None 3M 1Y 3Y ADD DRAWING REMOVE ALL DRAWINGS Street Satellite SHO…" at bounding box center [367, 404] width 734 height 705
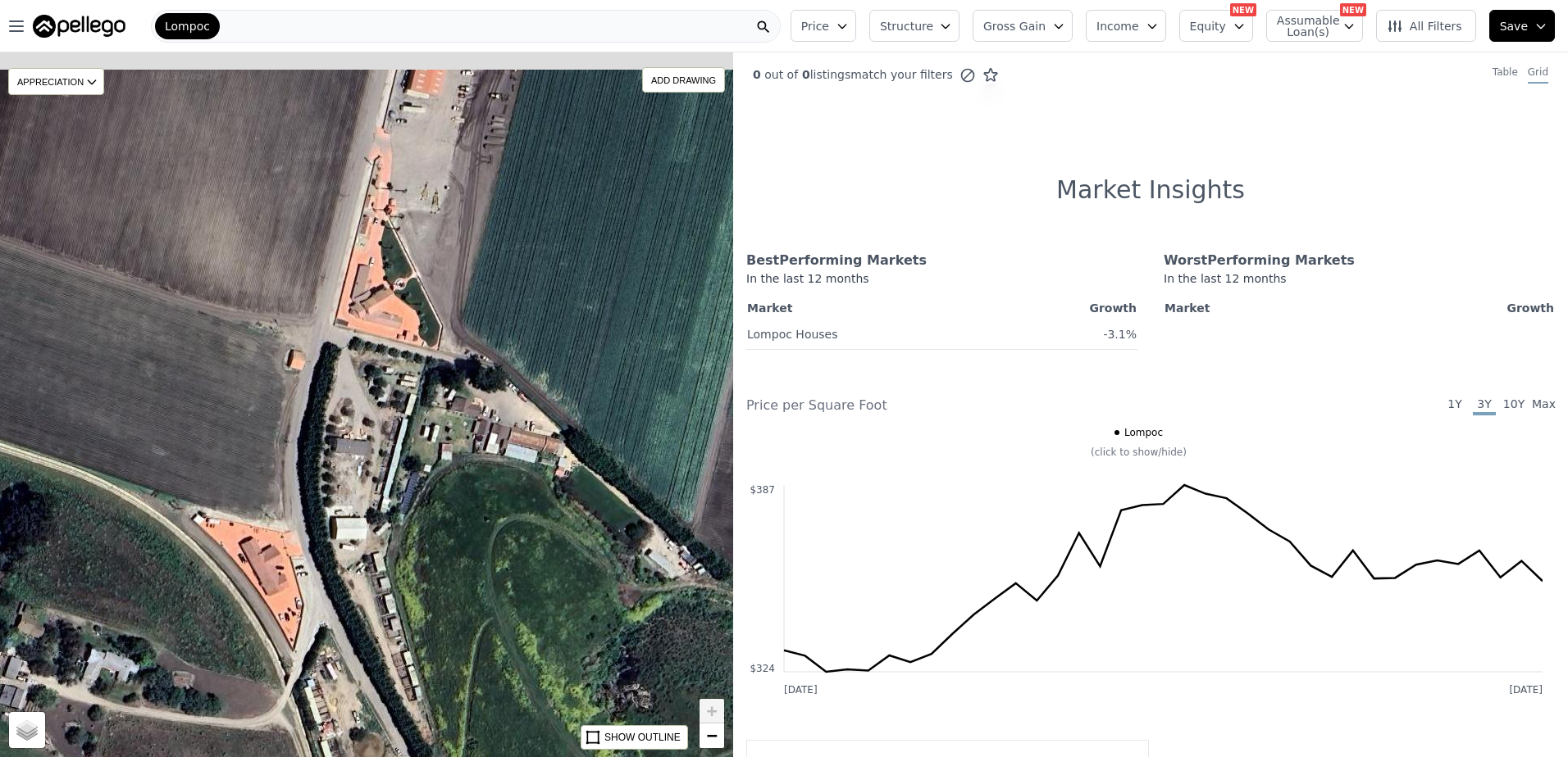
drag, startPoint x: 361, startPoint y: 226, endPoint x: 376, endPoint y: 270, distance: 46.5
click at [376, 270] on div "APPRECIATION None 3M 1Y 3Y ADD DRAWING REMOVE ALL DRAWINGS Street Satellite SHO…" at bounding box center [367, 404] width 734 height 705
click at [368, 307] on div "APPRECIATION None 3M 1Y 3Y ADD DRAWING REMOVE ALL DRAWINGS Street Satellite SHO…" at bounding box center [367, 404] width 734 height 705
